Goal: Task Accomplishment & Management: Use online tool/utility

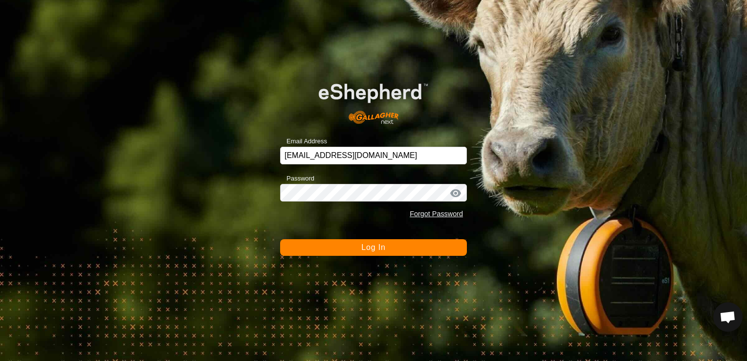
drag, startPoint x: 453, startPoint y: 243, endPoint x: 451, endPoint y: 249, distance: 6.2
click at [451, 247] on button "Log In" at bounding box center [373, 247] width 187 height 17
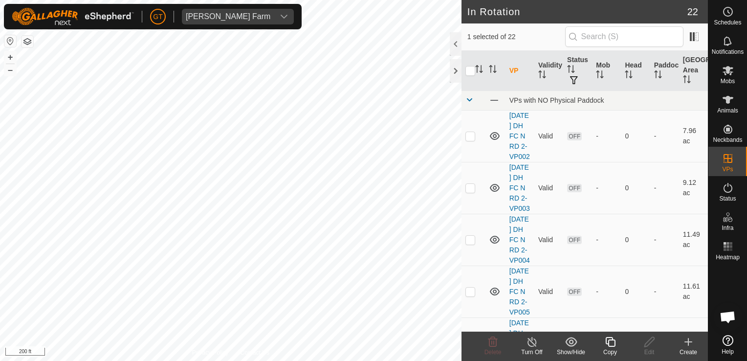
click at [612, 342] on icon at bounding box center [610, 342] width 12 height 12
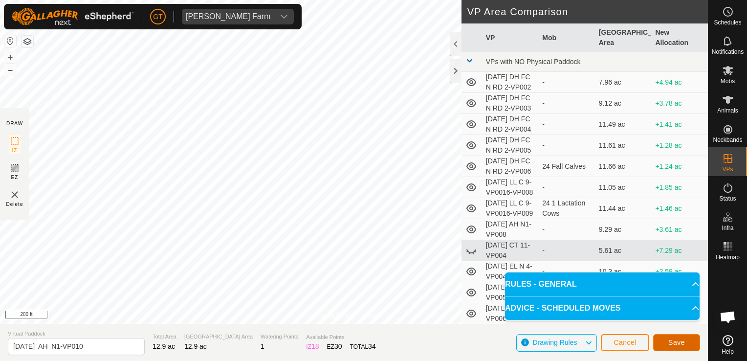
click at [672, 341] on span "Save" at bounding box center [676, 342] width 17 height 8
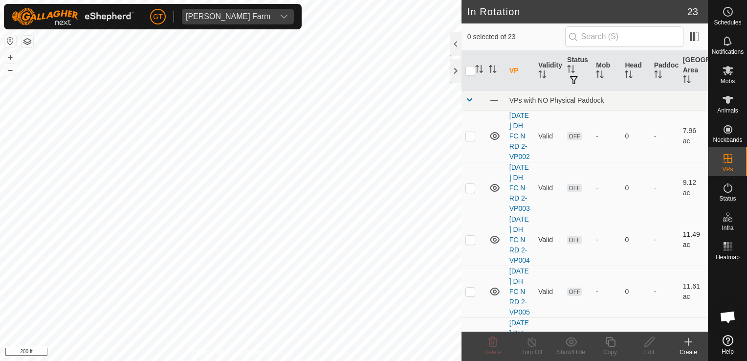
drag, startPoint x: 608, startPoint y: 290, endPoint x: 571, endPoint y: 255, distance: 50.8
click at [571, 255] on tr "[DATE] DH FC N RD 2-VP004 Valid OFF - 0 - 11.49 ac" at bounding box center [584, 240] width 246 height 52
checkbox input "true"
click at [610, 345] on icon at bounding box center [610, 342] width 12 height 12
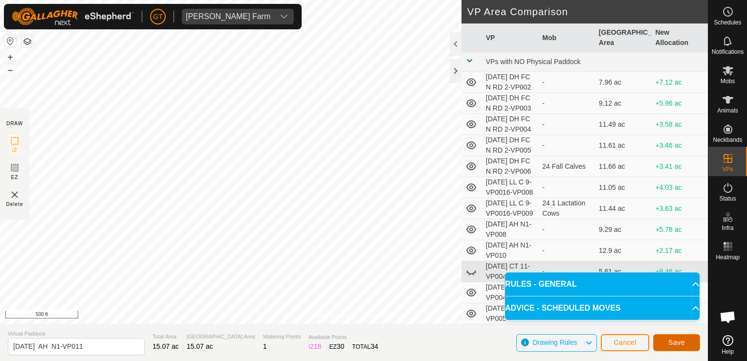
click at [674, 339] on span "Save" at bounding box center [676, 342] width 17 height 8
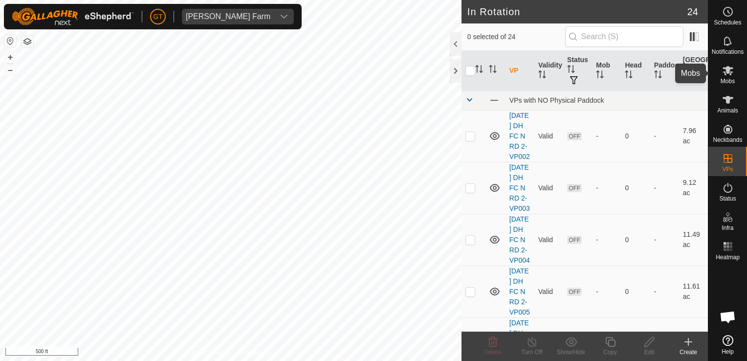
click at [731, 73] on icon at bounding box center [727, 70] width 11 height 9
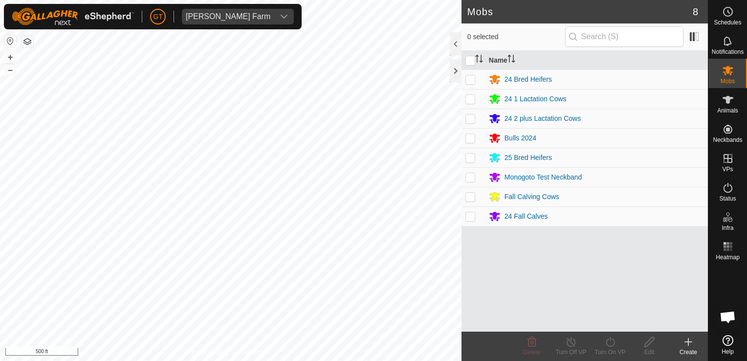
click at [467, 196] on p-checkbox at bounding box center [470, 197] width 10 height 8
checkbox input "true"
drag, startPoint x: 607, startPoint y: 339, endPoint x: 606, endPoint y: 333, distance: 6.4
click at [607, 338] on icon at bounding box center [610, 342] width 12 height 12
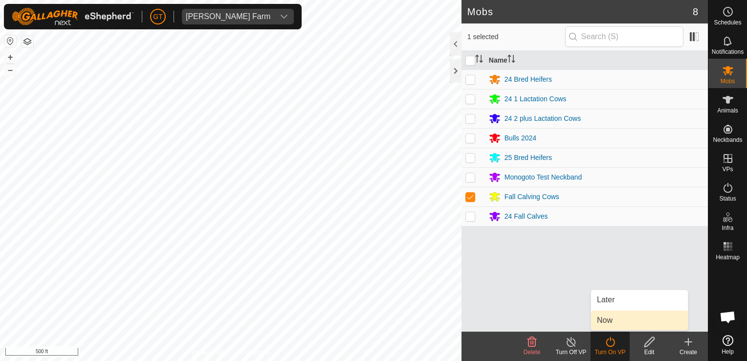
click at [618, 324] on link "Now" at bounding box center [639, 320] width 97 height 20
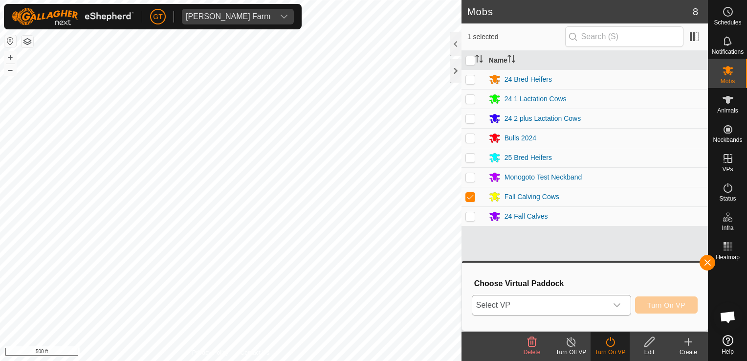
click at [620, 303] on icon "dropdown trigger" at bounding box center [617, 305] width 8 height 8
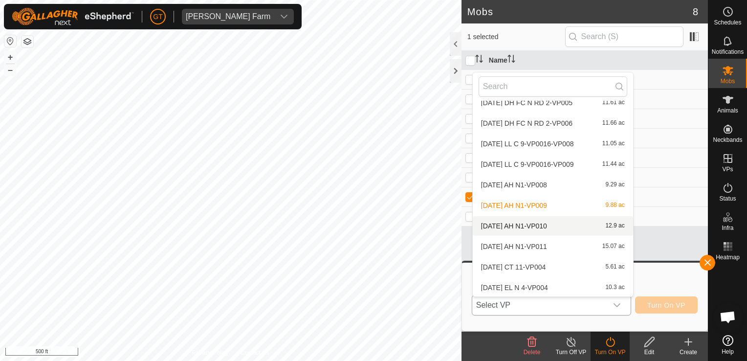
scroll to position [109, 0]
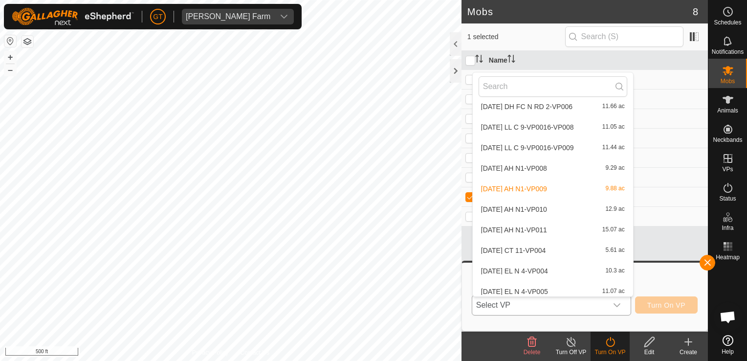
click at [565, 227] on li "[DATE] AH N1-VP011 15.07 ac" at bounding box center [553, 230] width 160 height 20
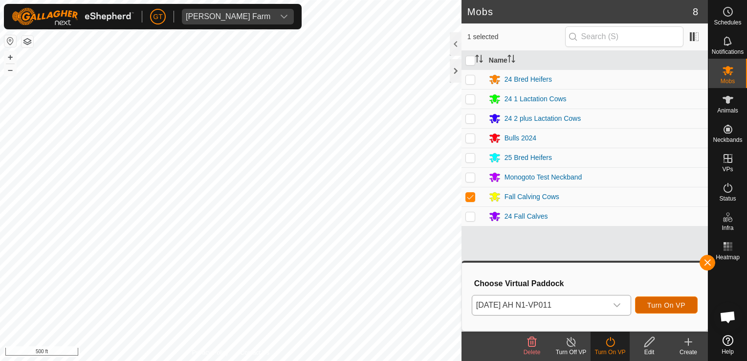
click at [669, 306] on span "Turn On VP" at bounding box center [666, 305] width 38 height 8
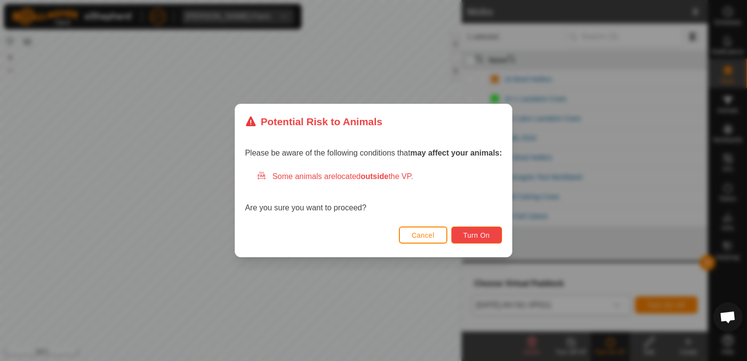
click at [476, 235] on span "Turn On" at bounding box center [476, 235] width 26 height 8
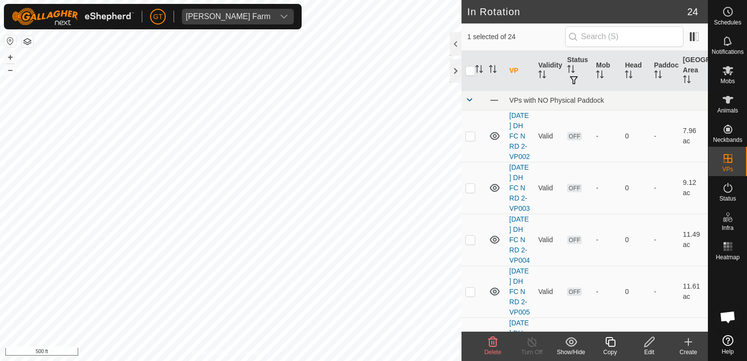
click at [493, 337] on icon at bounding box center [492, 342] width 9 height 10
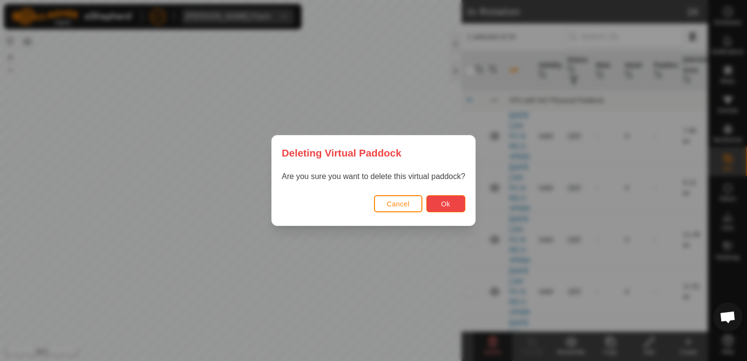
click at [453, 205] on button "Ok" at bounding box center [445, 203] width 39 height 17
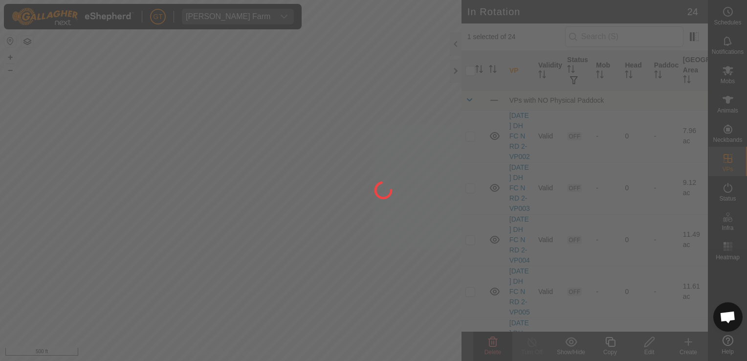
checkbox input "false"
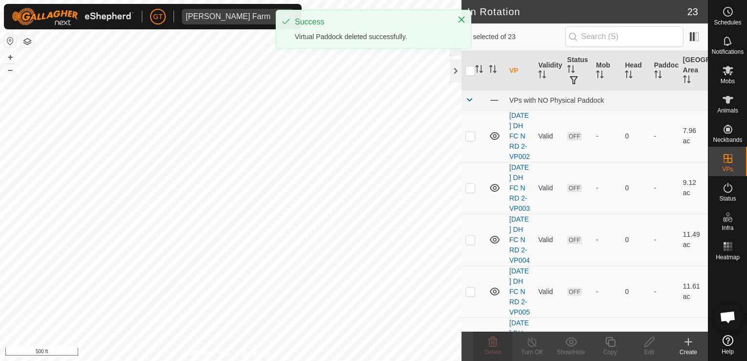
checkbox input "true"
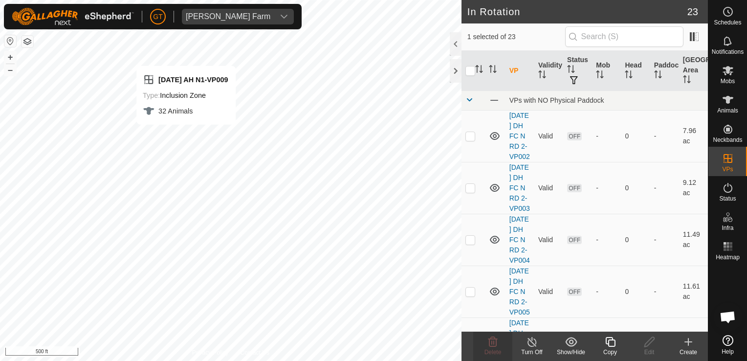
checkbox input "false"
checkbox input "true"
checkbox input "false"
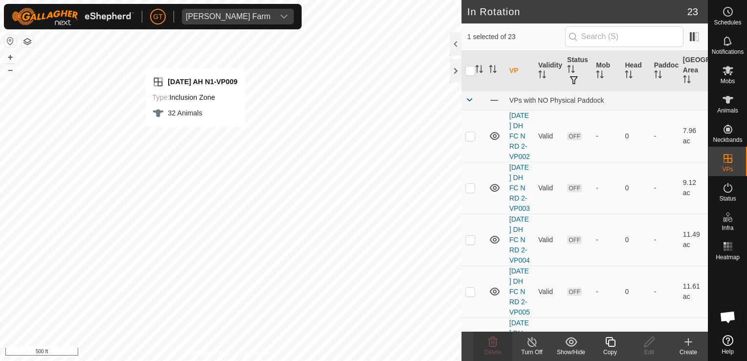
checkbox input "true"
checkbox input "false"
checkbox input "true"
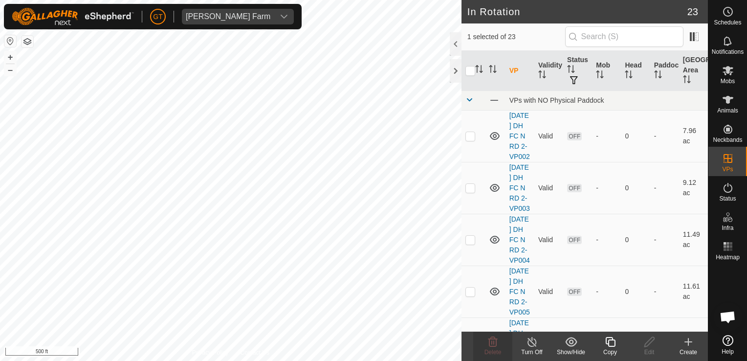
checkbox input "true"
checkbox input "false"
click at [492, 338] on icon at bounding box center [493, 342] width 12 height 12
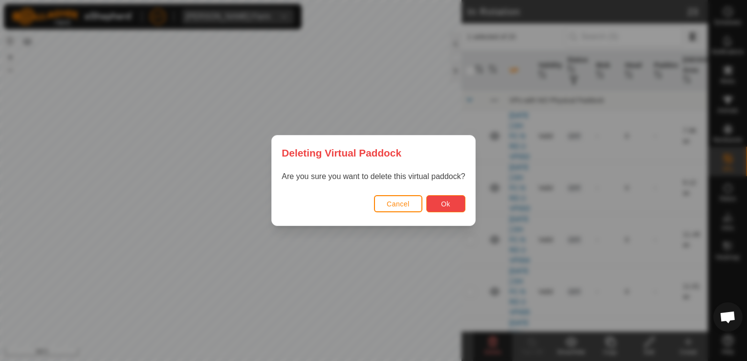
click at [450, 203] on button "Ok" at bounding box center [445, 203] width 39 height 17
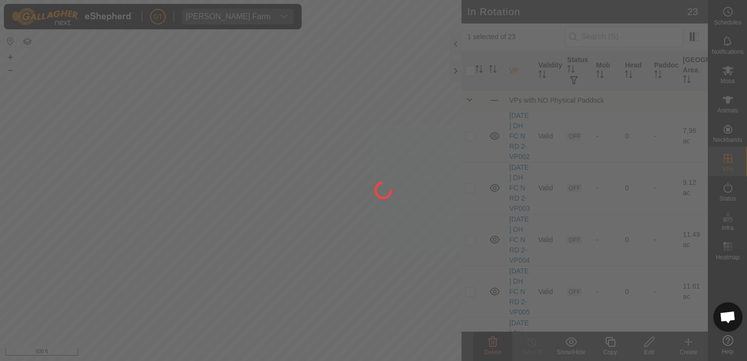
checkbox input "false"
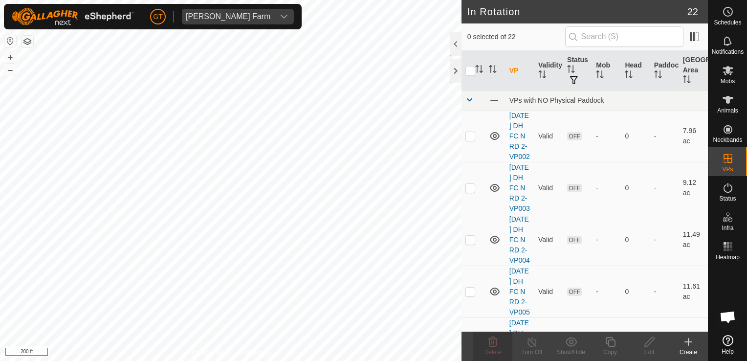
checkbox input "true"
click at [614, 340] on icon at bounding box center [610, 342] width 10 height 10
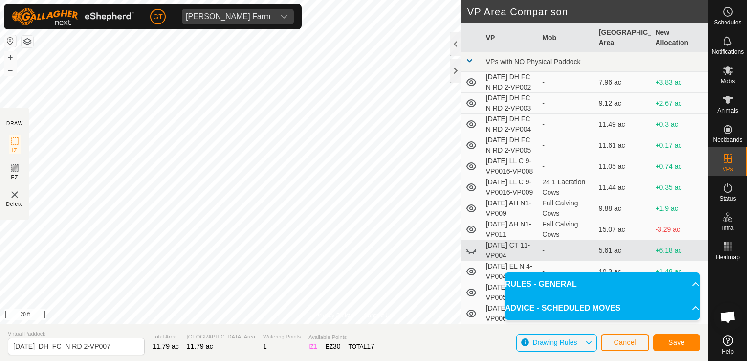
click at [175, 24] on div "[PERSON_NAME] Farm Schedules Notifications Mobs Animals Neckbands VPs Status In…" at bounding box center [373, 180] width 747 height 361
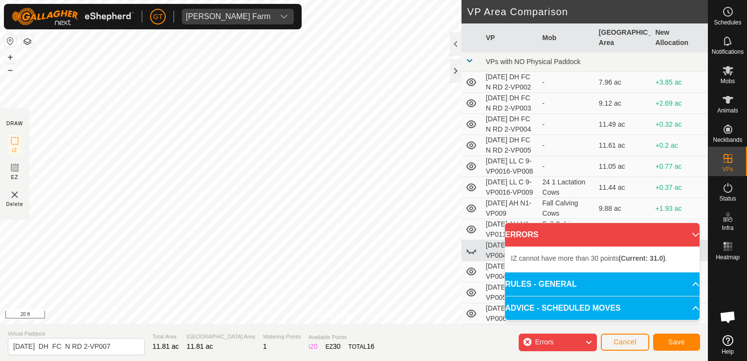
click at [524, 179] on div "Privacy Policy Contact Us Type: Inclusion Zone undefined Animal + – ⇧ i 20 ft D…" at bounding box center [354, 180] width 708 height 361
click at [0, 240] on html "[PERSON_NAME] Farm Schedules Notifications Mobs Animals Neckbands VPs Status In…" at bounding box center [373, 180] width 747 height 361
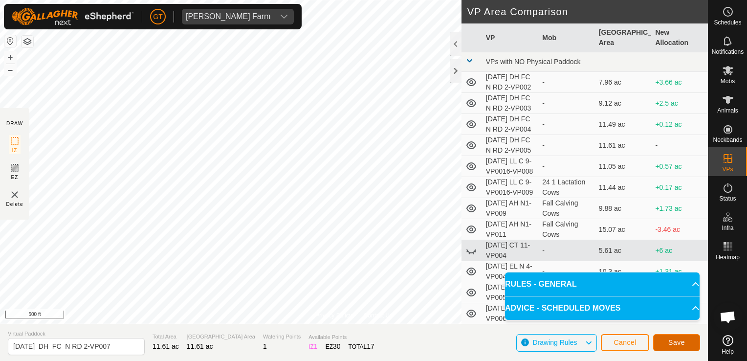
click at [677, 341] on span "Save" at bounding box center [676, 342] width 17 height 8
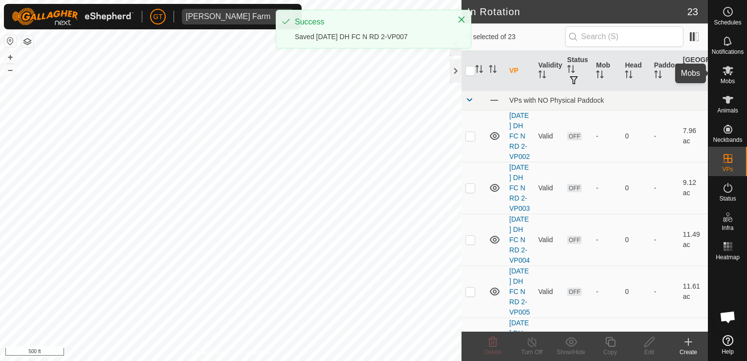
click at [728, 70] on icon at bounding box center [727, 70] width 11 height 9
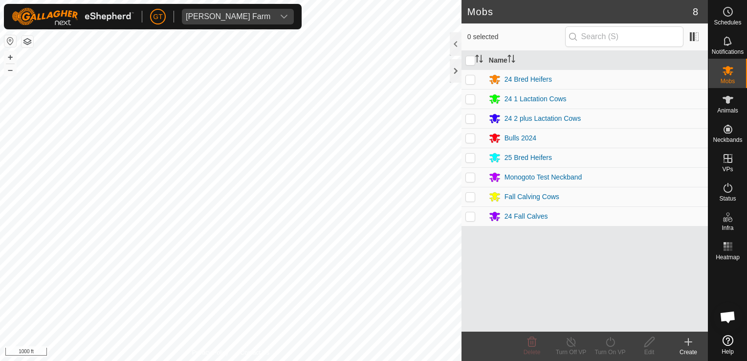
click at [472, 215] on p-checkbox at bounding box center [470, 216] width 10 height 8
checkbox input "true"
click at [611, 342] on icon at bounding box center [610, 342] width 12 height 12
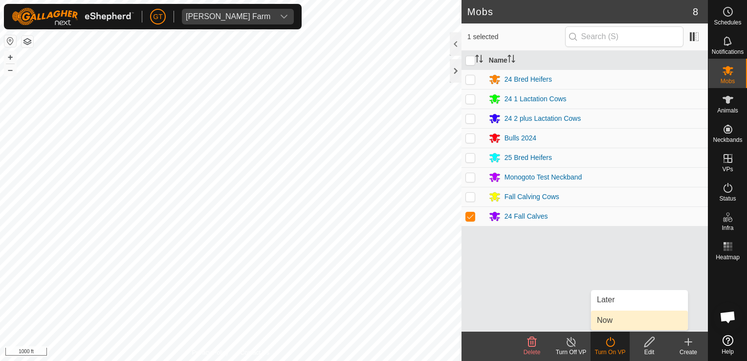
click at [626, 319] on link "Now" at bounding box center [639, 320] width 97 height 20
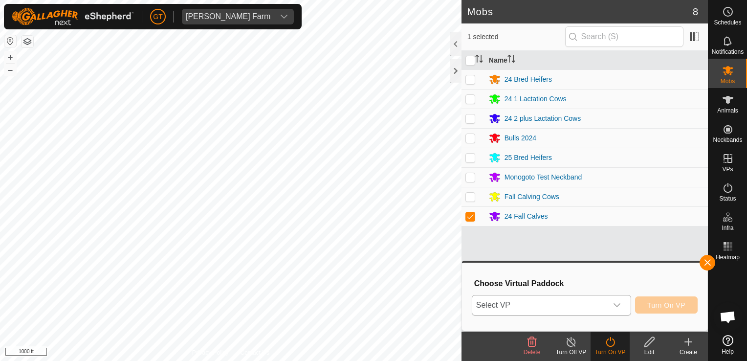
click at [621, 305] on icon "dropdown trigger" at bounding box center [617, 305] width 8 height 8
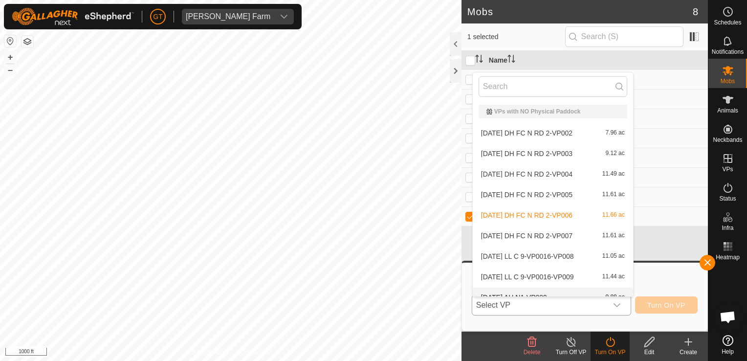
scroll to position [11, 0]
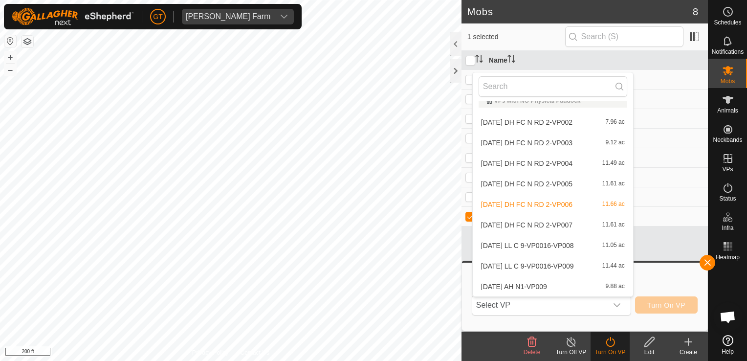
click at [206, 360] on html "[PERSON_NAME] Farm Schedules Notifications Mobs Animals Neckbands VPs Status In…" at bounding box center [373, 180] width 747 height 361
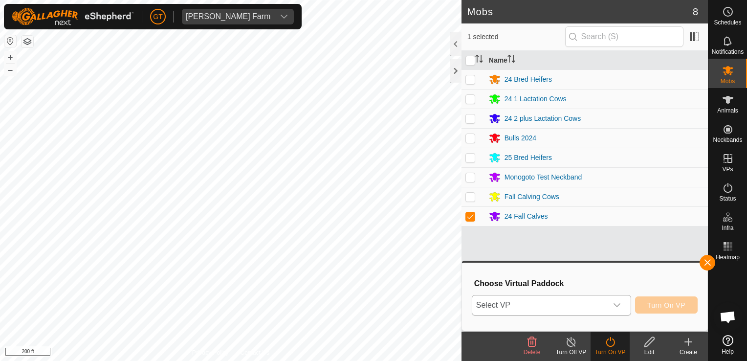
click at [618, 303] on icon "dropdown trigger" at bounding box center [617, 305] width 8 height 8
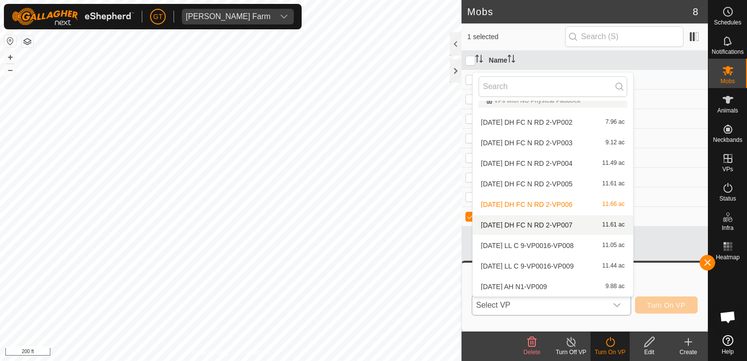
click at [565, 225] on li "[DATE] DH FC N RD 2-VP007 11.61 ac" at bounding box center [553, 225] width 160 height 20
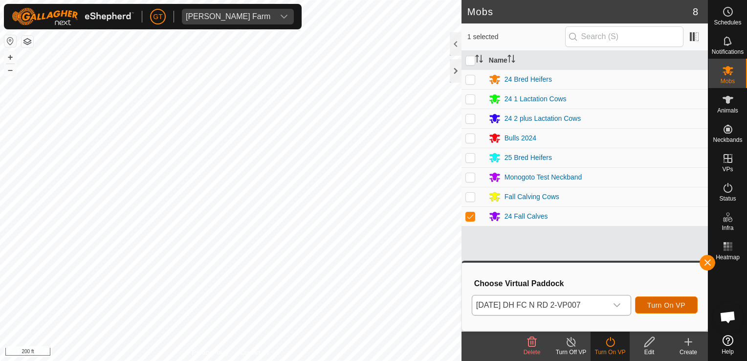
click at [657, 307] on span "Turn On VP" at bounding box center [666, 305] width 38 height 8
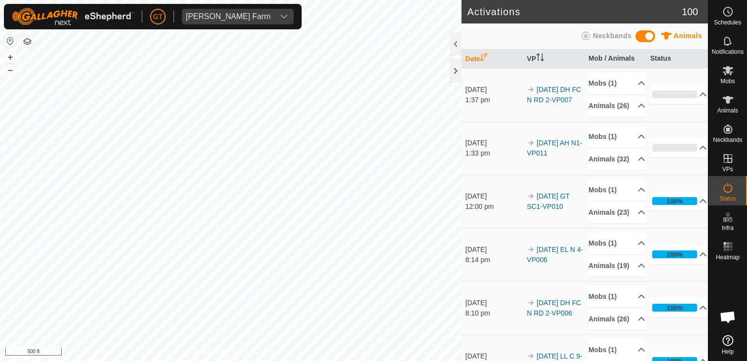
click at [165, 360] on html "[PERSON_NAME] Farm Schedules Notifications Mobs Animals Neckbands VPs Status In…" at bounding box center [373, 180] width 747 height 361
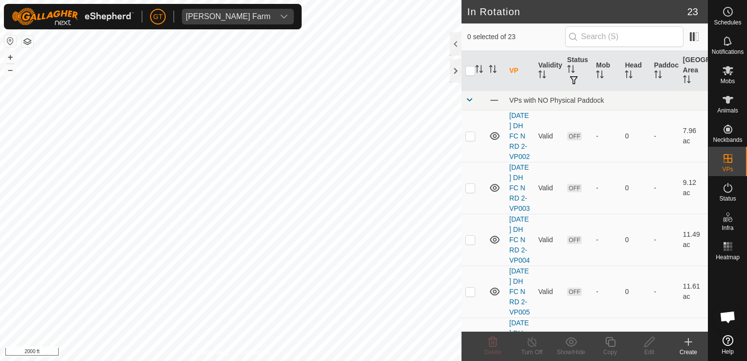
click at [0, 203] on html "[PERSON_NAME] Farm Schedules Notifications Mobs Animals Neckbands VPs Status In…" at bounding box center [373, 180] width 747 height 361
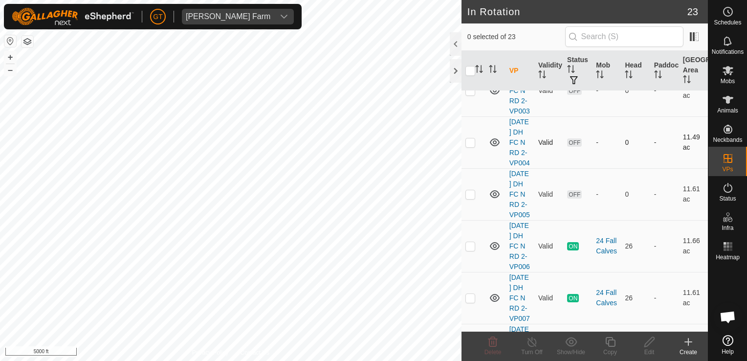
scroll to position [98, 0]
click at [214, 360] on html "[PERSON_NAME] Farm Schedules Notifications Mobs Animals Neckbands VPs Status In…" at bounding box center [373, 180] width 747 height 361
click at [353, 0] on html "[PERSON_NAME] Farm Schedules Notifications Mobs Animals Neckbands VPs Status In…" at bounding box center [373, 180] width 747 height 361
